Goal: Task Accomplishment & Management: Complete application form

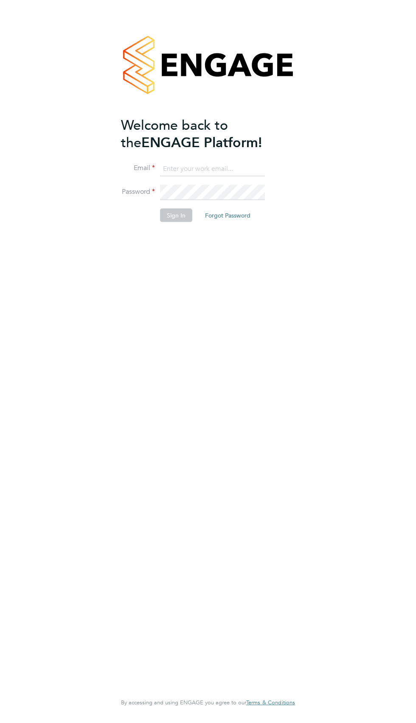
click at [235, 170] on input at bounding box center [212, 168] width 105 height 15
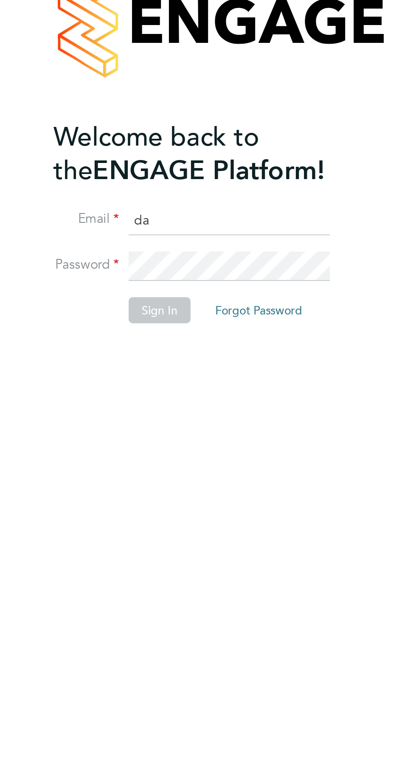
type input "[PERSON_NAME][EMAIL_ADDRESS][PERSON_NAME][DOMAIN_NAME]"
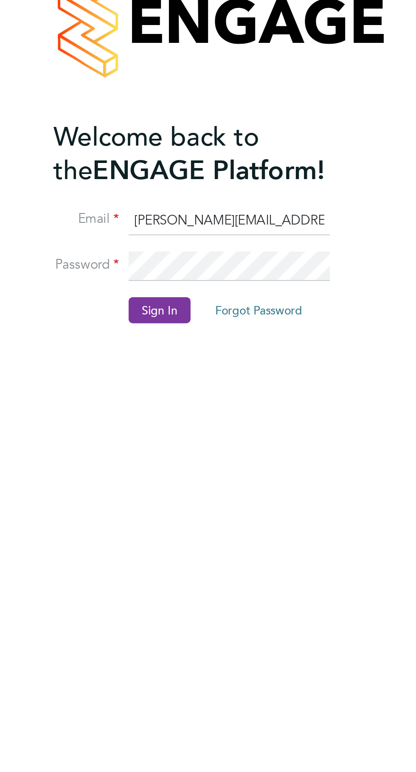
click at [176, 209] on button "Sign In" at bounding box center [176, 215] width 32 height 14
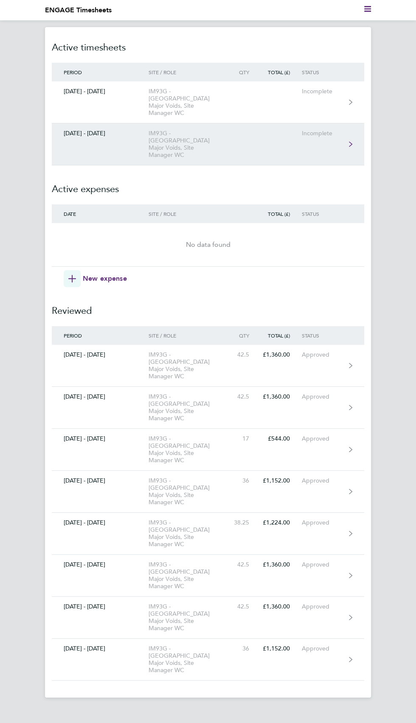
click at [187, 131] on div "IM93G - Wolverhampton Major Voids, Site Manager WC" at bounding box center [188, 144] width 81 height 29
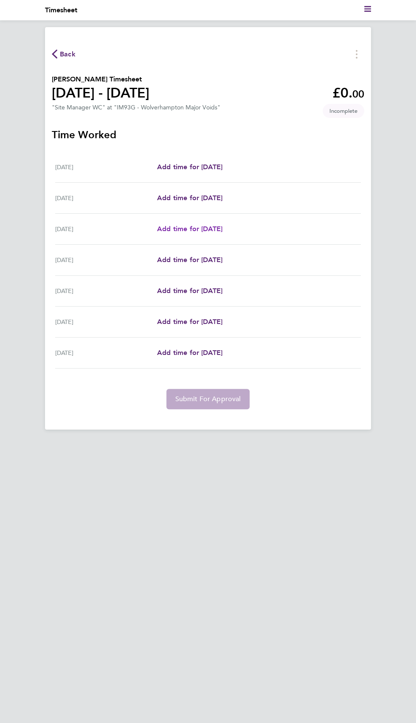
click at [222, 226] on span "Add time for Mon 22 Sep" at bounding box center [189, 229] width 65 height 8
select select "30"
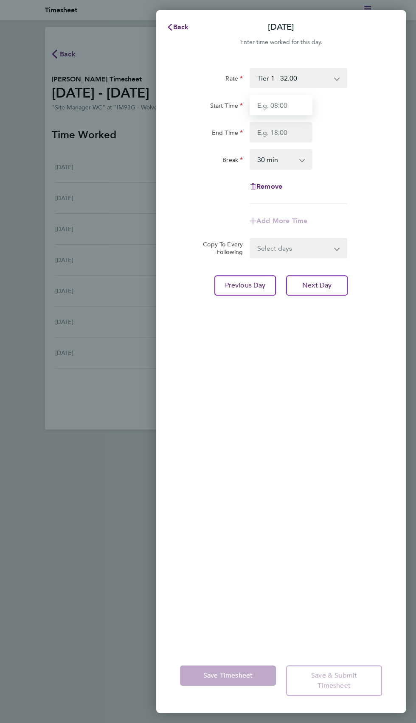
click at [290, 107] on input "Start Time" at bounding box center [280, 105] width 63 height 20
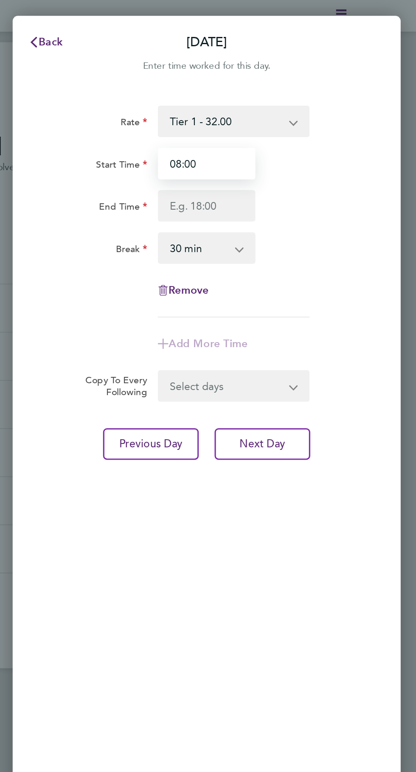
type input "08:00"
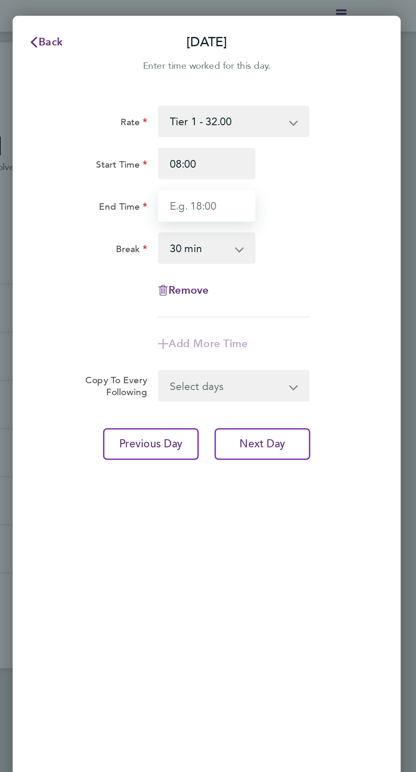
click at [293, 129] on input "End Time" at bounding box center [280, 132] width 63 height 20
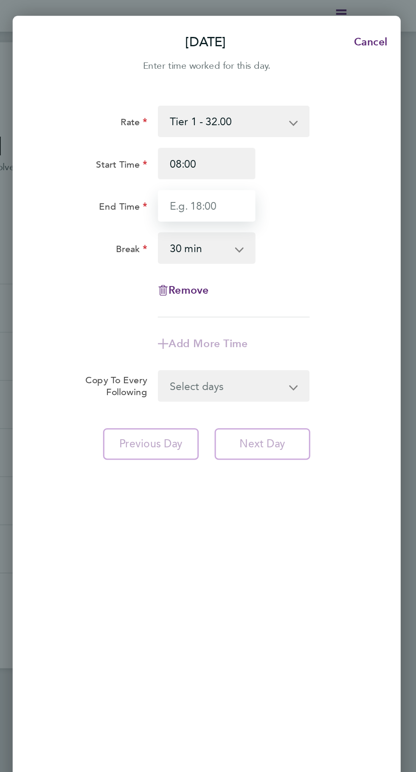
type input "17:00"
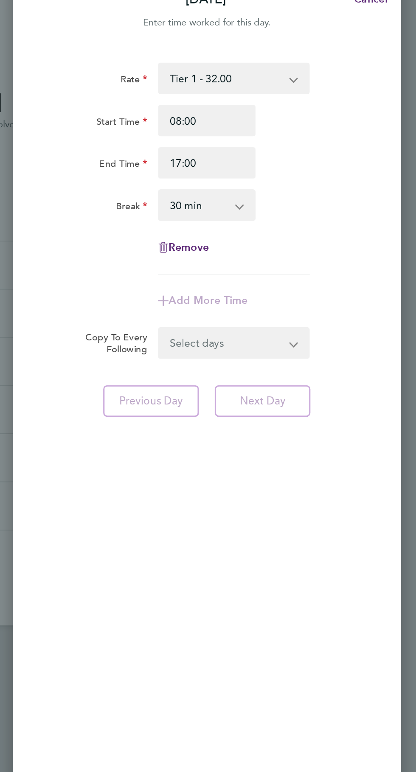
click at [326, 245] on form "Rate Tier 1 - 32.00 Start Time 08:00 End Time 17:00 Break 0 min 15 min 30 min 4…" at bounding box center [281, 163] width 202 height 190
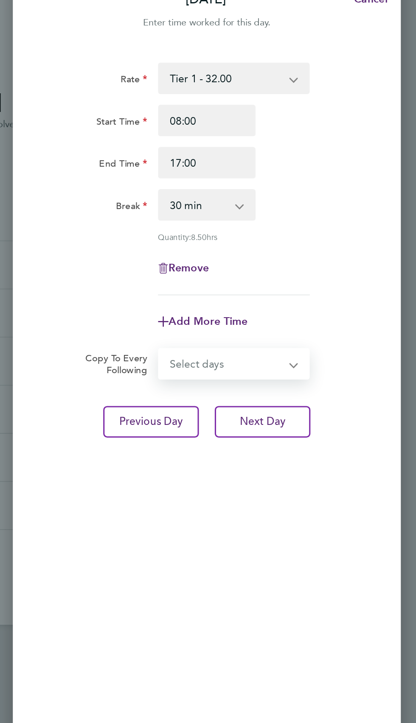
select select "TUE"
select select "2025-09-26"
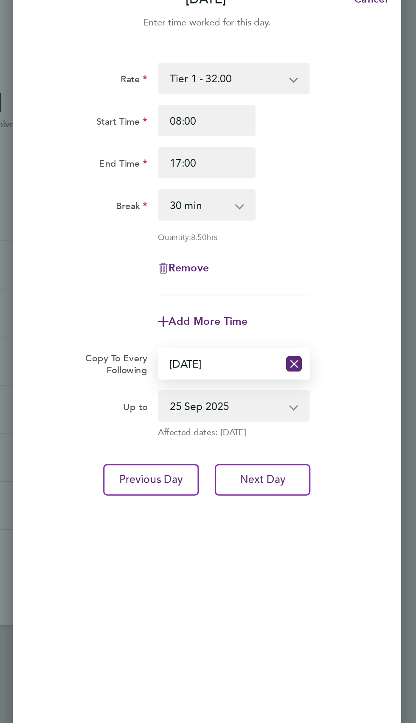
select select "FRI"
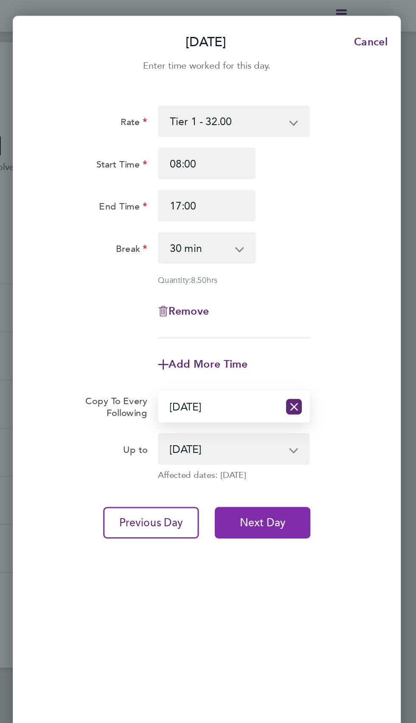
click at [334, 330] on button "Next Day" at bounding box center [317, 336] width 62 height 20
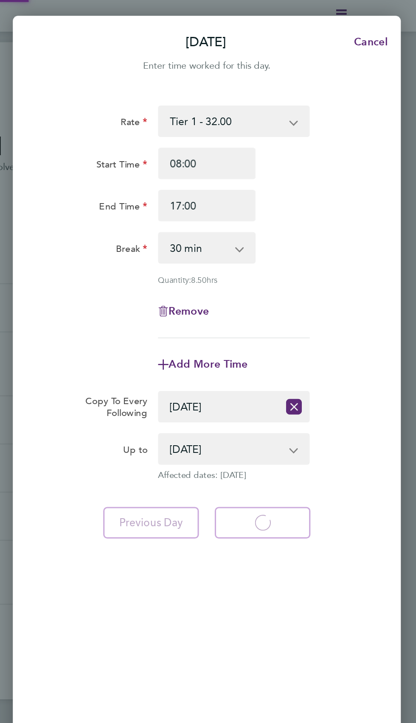
select select "30"
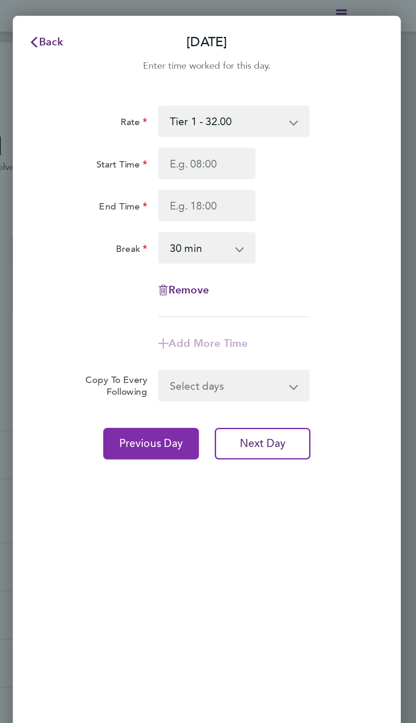
click at [229, 285] on span "Previous Day" at bounding box center [245, 285] width 41 height 8
select select "30"
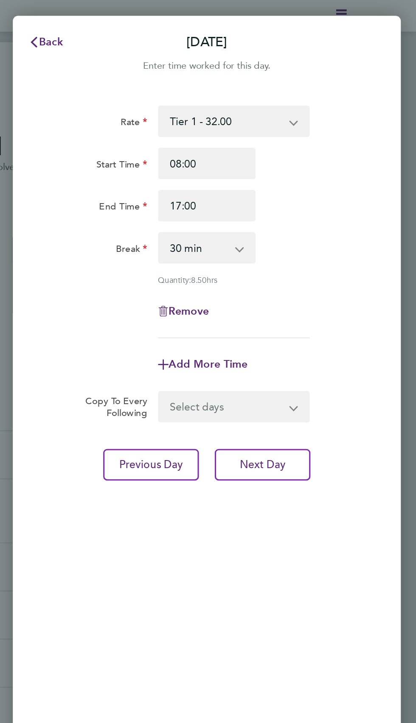
click at [331, 255] on select "Select days Day Tuesday Wednesday Thursday Friday" at bounding box center [293, 261] width 87 height 19
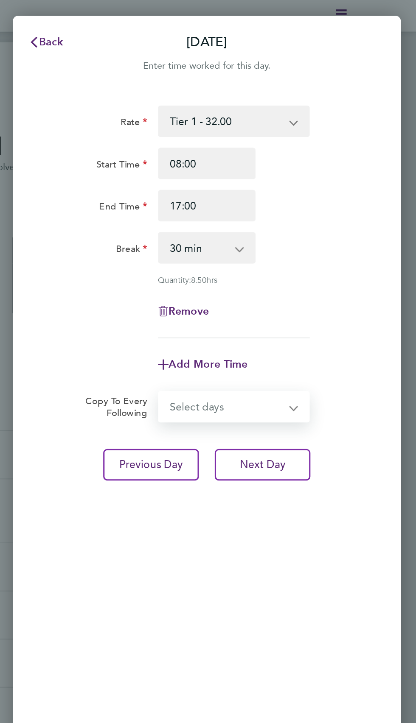
select select "DAY"
select select "2025-09-26"
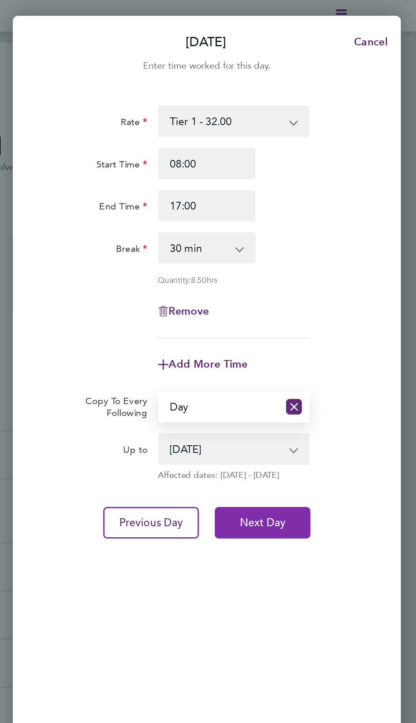
click at [332, 339] on button "Next Day" at bounding box center [317, 336] width 62 height 20
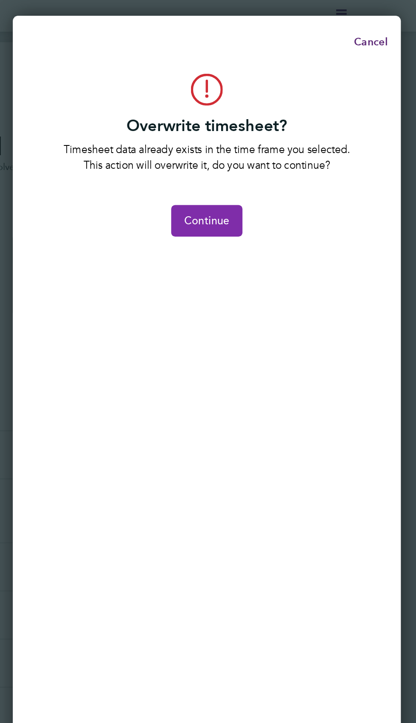
click at [286, 146] on span "Continue" at bounding box center [280, 142] width 29 height 8
select select "0: null"
select select "30"
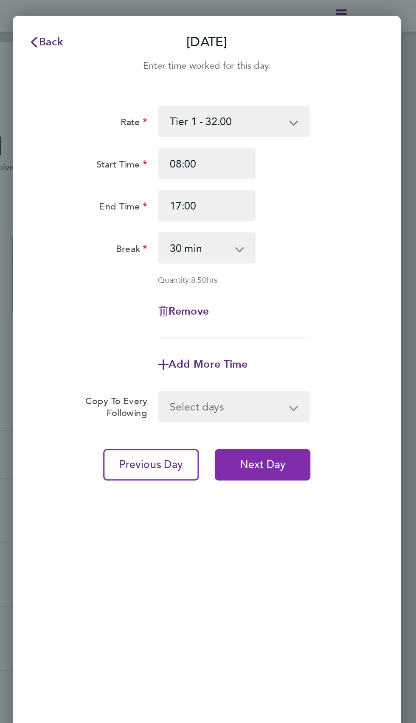
click at [335, 297] on button "Next Day" at bounding box center [317, 299] width 62 height 20
select select "30"
click at [341, 303] on button "Next Day" at bounding box center [317, 299] width 62 height 20
select select "30"
click at [339, 301] on button "Next Day" at bounding box center [317, 299] width 62 height 20
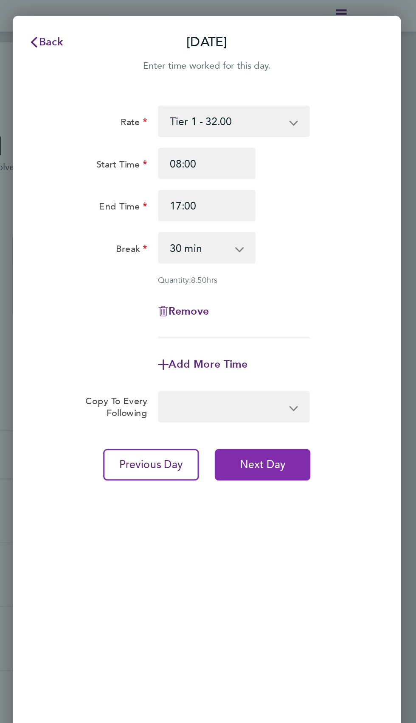
select select "30"
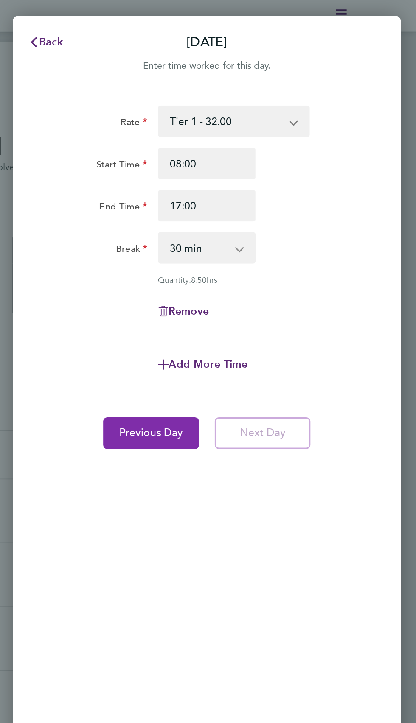
click at [221, 273] on button "Previous Day" at bounding box center [245, 279] width 62 height 20
select select "30"
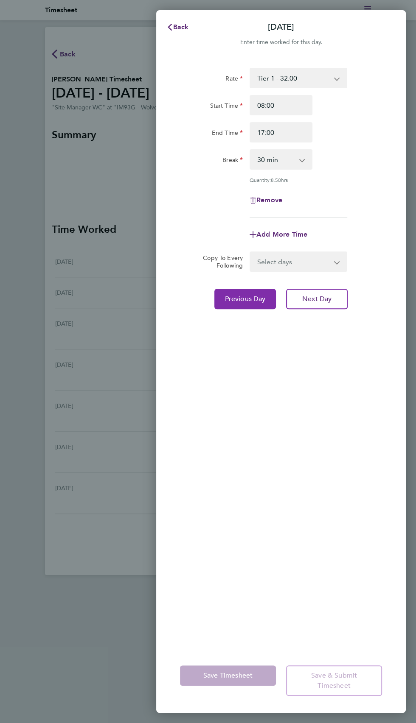
click at [244, 300] on span "Previous Day" at bounding box center [245, 299] width 41 height 8
select select "30"
click at [254, 295] on span "Previous Day" at bounding box center [245, 299] width 41 height 8
select select "30"
click at [249, 301] on span "Previous Day" at bounding box center [245, 299] width 41 height 8
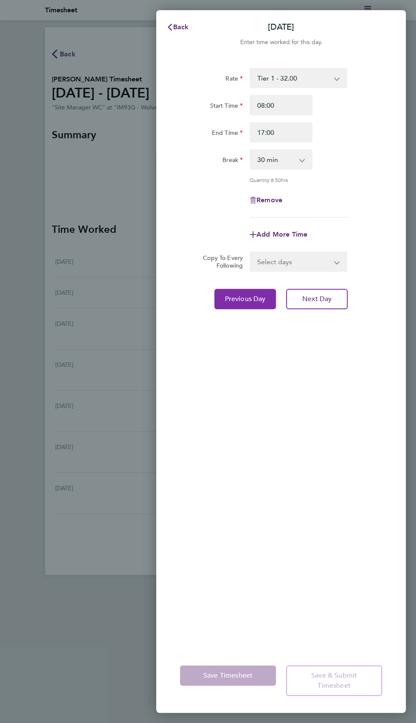
select select "30"
click at [252, 299] on span "Previous Day" at bounding box center [245, 299] width 41 height 8
select select "30"
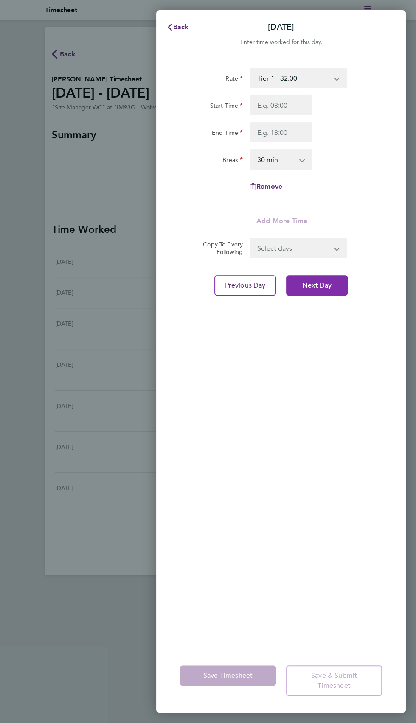
click at [333, 285] on button "Next Day" at bounding box center [317, 285] width 62 height 20
select select "30"
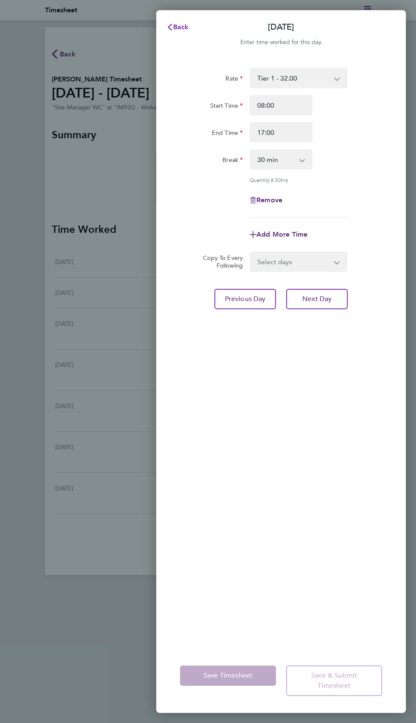
click at [181, 30] on span "Back" at bounding box center [181, 27] width 16 height 8
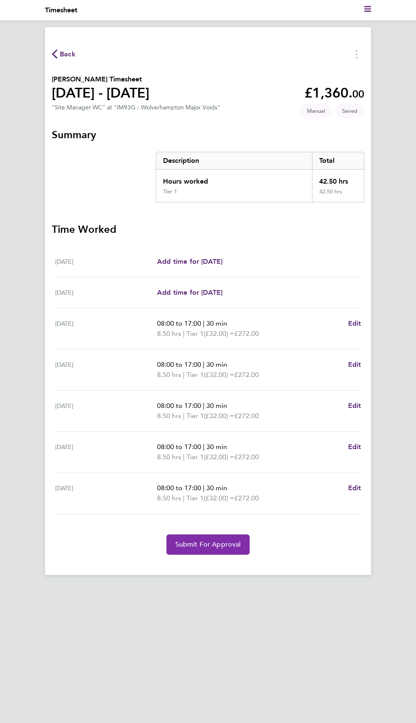
click at [185, 542] on span "Submit For Approval" at bounding box center [208, 544] width 66 height 8
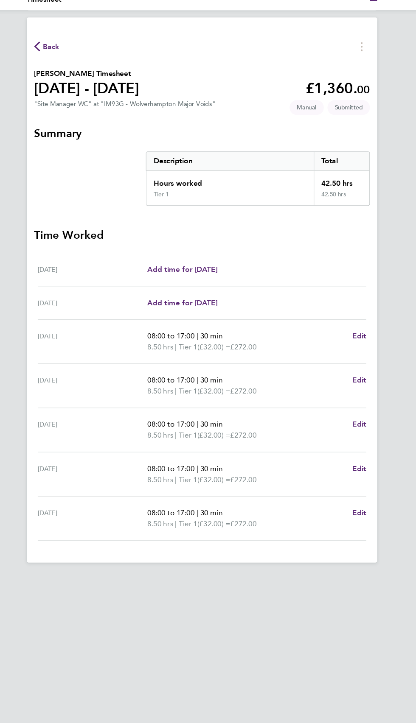
select select "30"
